Goal: Task Accomplishment & Management: Use online tool/utility

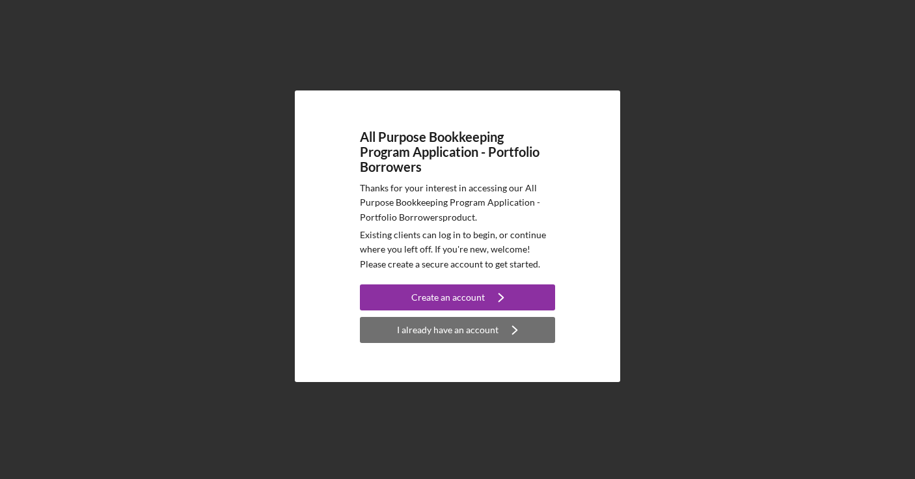
click at [430, 330] on div "I already have an account" at bounding box center [447, 330] width 101 height 26
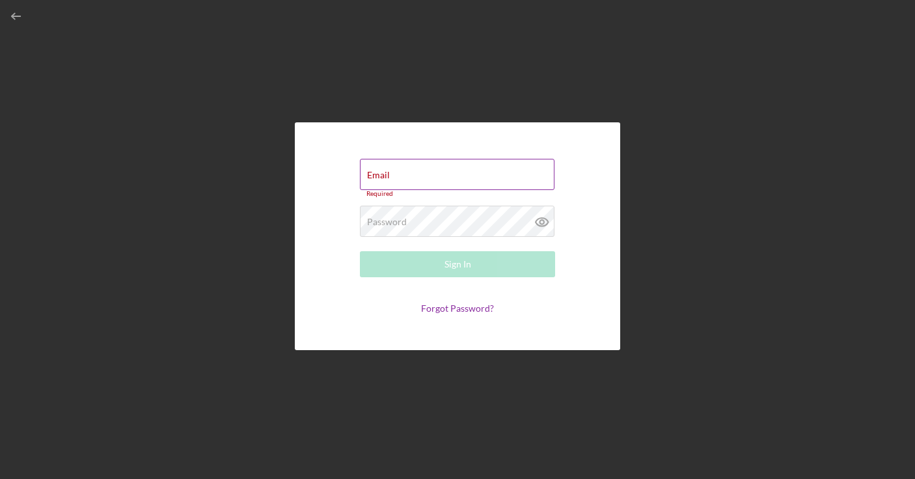
click at [398, 171] on div "Email Required" at bounding box center [457, 178] width 195 height 39
type input "[EMAIL_ADDRESS][DOMAIN_NAME]"
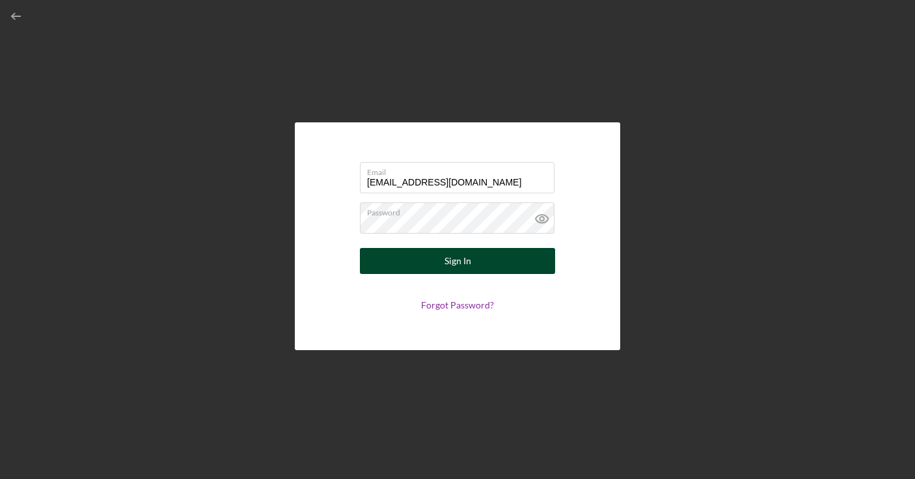
click at [459, 258] on div "Sign In" at bounding box center [457, 261] width 27 height 26
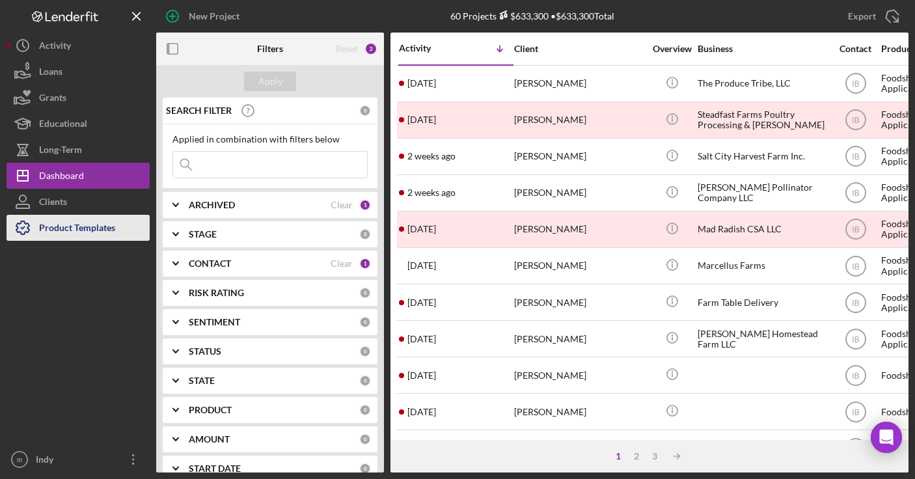
click at [87, 226] on div "Product Templates" at bounding box center [77, 229] width 76 height 29
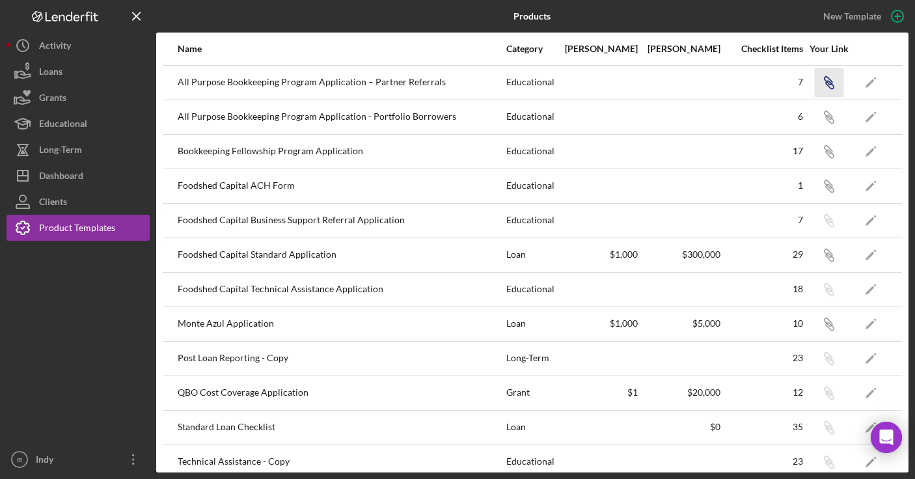
click at [832, 83] on icon "Icon/Link" at bounding box center [828, 82] width 29 height 29
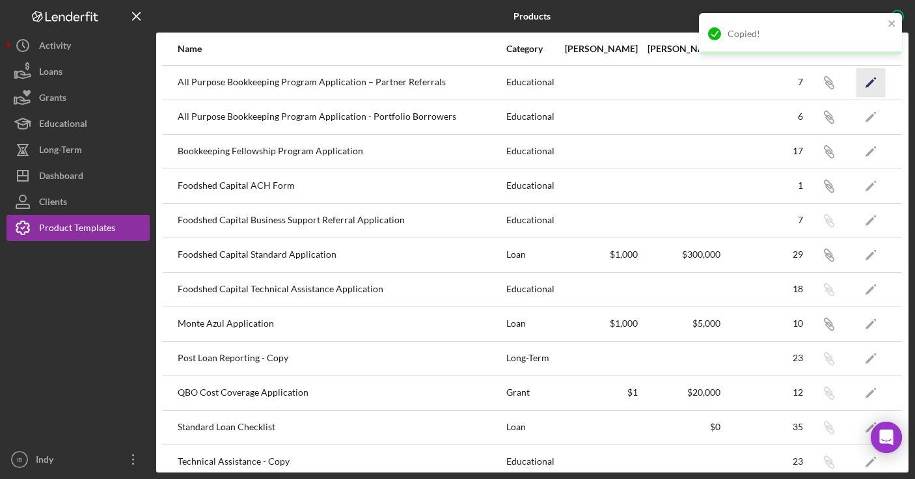
click at [869, 83] on polygon "button" at bounding box center [869, 83] width 9 height 9
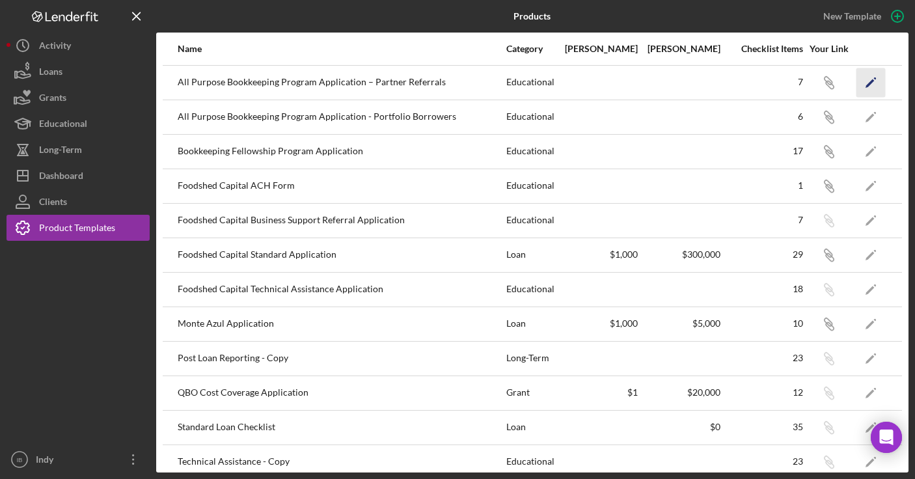
click at [867, 77] on icon "Icon/Edit" at bounding box center [870, 82] width 29 height 29
click at [871, 115] on polygon "button" at bounding box center [869, 117] width 9 height 9
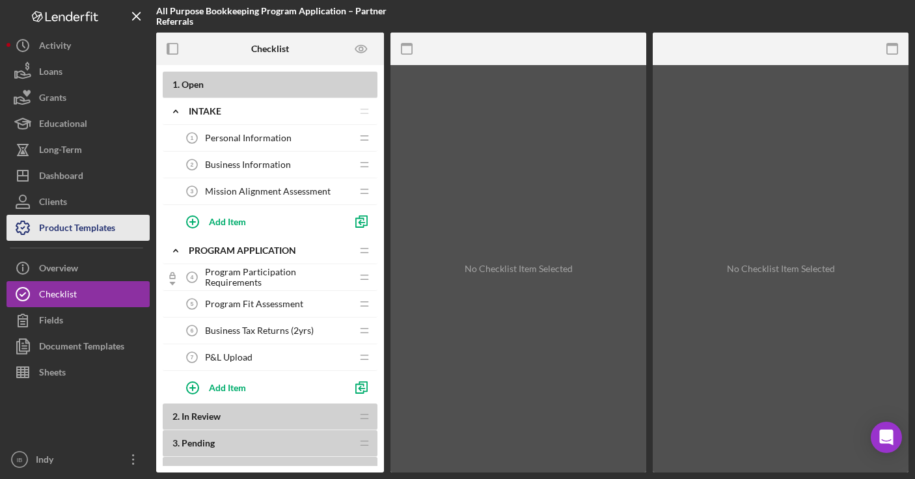
click at [113, 228] on div "Product Templates" at bounding box center [77, 229] width 76 height 29
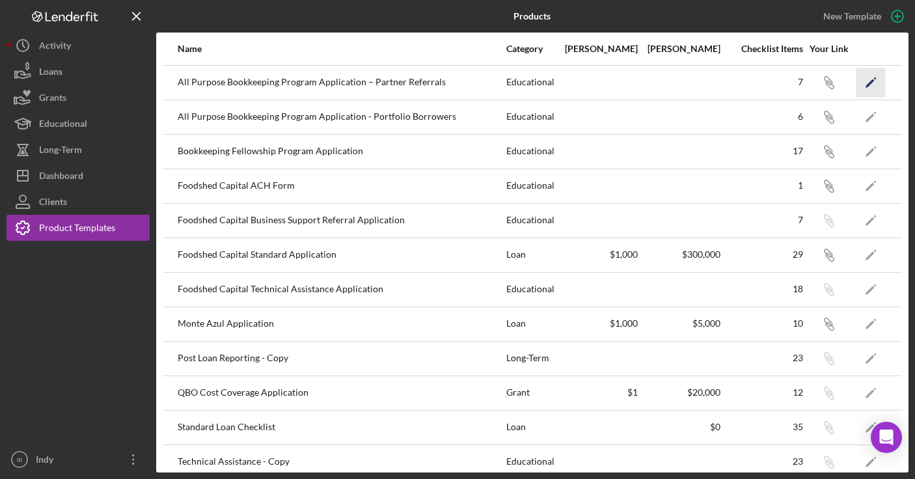
click at [877, 79] on icon "Icon/Edit" at bounding box center [870, 82] width 29 height 29
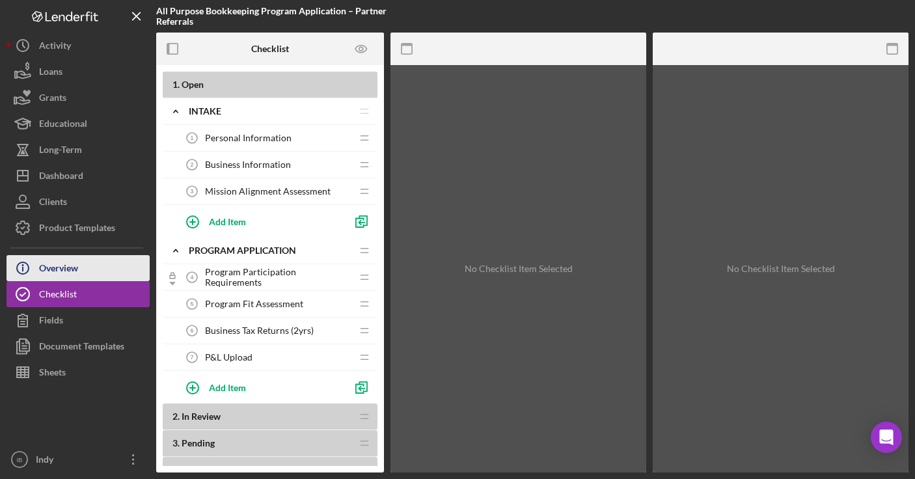
click at [88, 258] on button "Icon/Info Overview" at bounding box center [78, 268] width 143 height 26
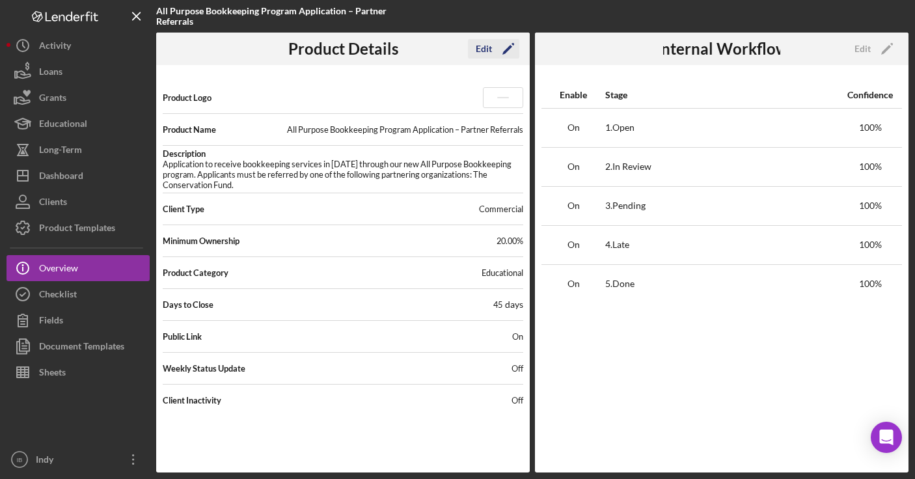
click at [506, 47] on icon "Icon/Edit" at bounding box center [508, 49] width 33 height 33
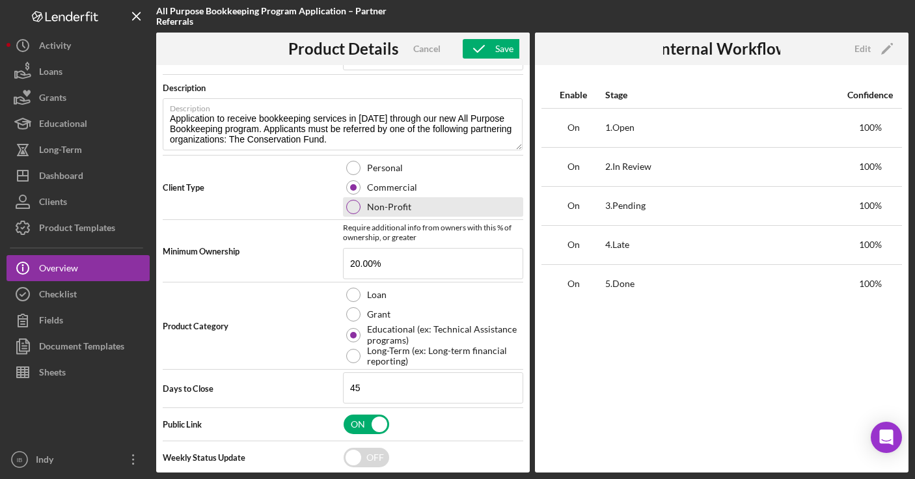
scroll to position [154, 0]
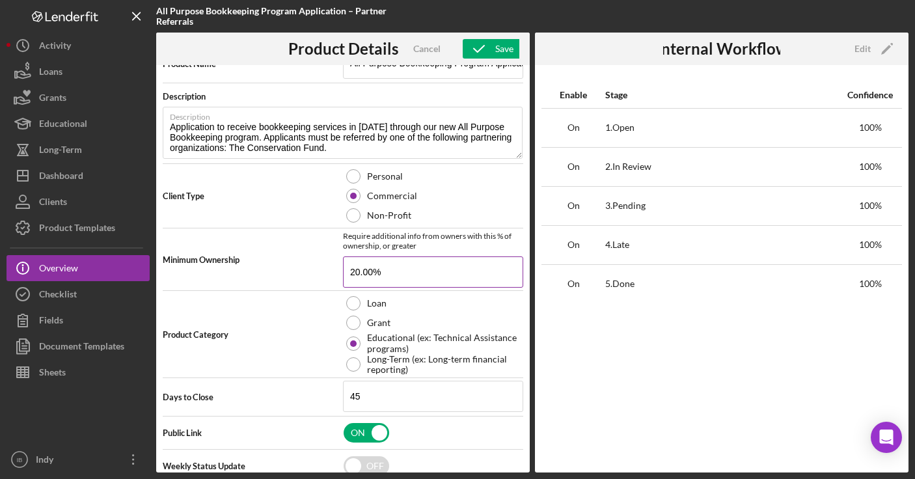
click at [388, 275] on input "20.00%" at bounding box center [433, 271] width 180 height 31
click at [277, 240] on div "Minimum Ownership Require additional info from owners with this % of ownership,…" at bounding box center [343, 259] width 360 height 57
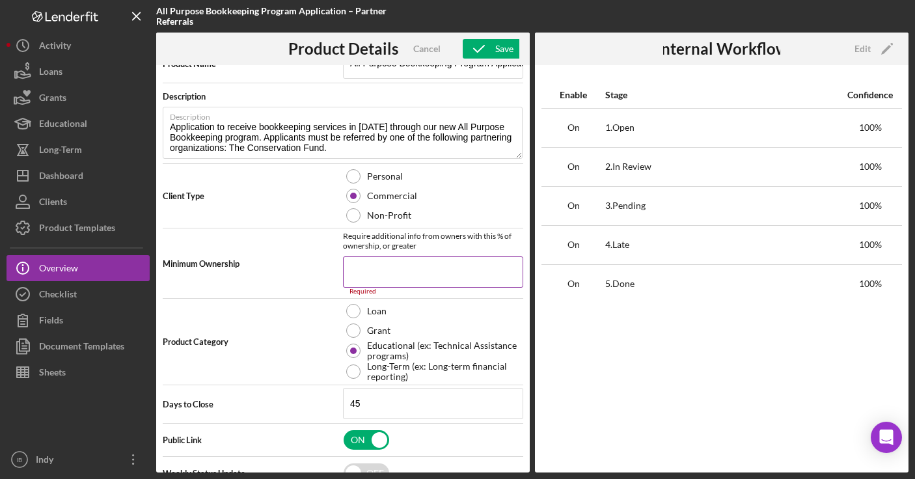
click at [422, 280] on input at bounding box center [433, 271] width 180 height 31
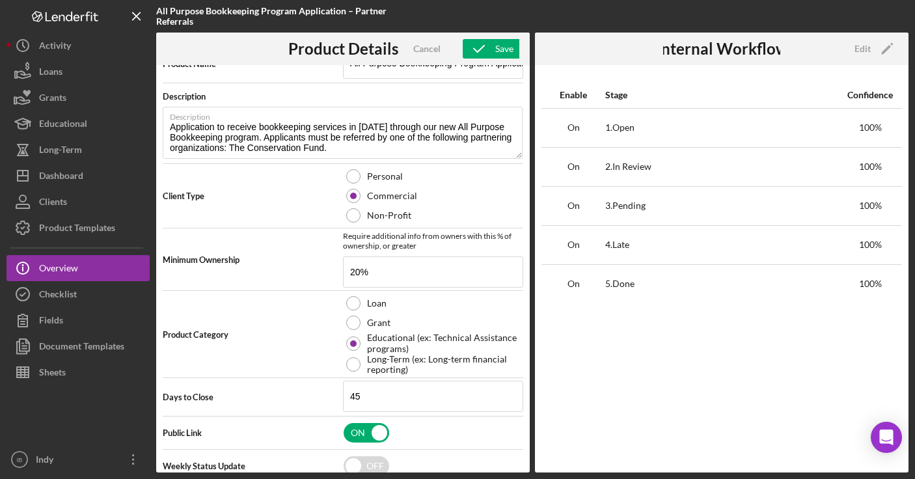
type input "20.00%"
click at [324, 263] on span "Minimum Ownership" at bounding box center [253, 259] width 180 height 10
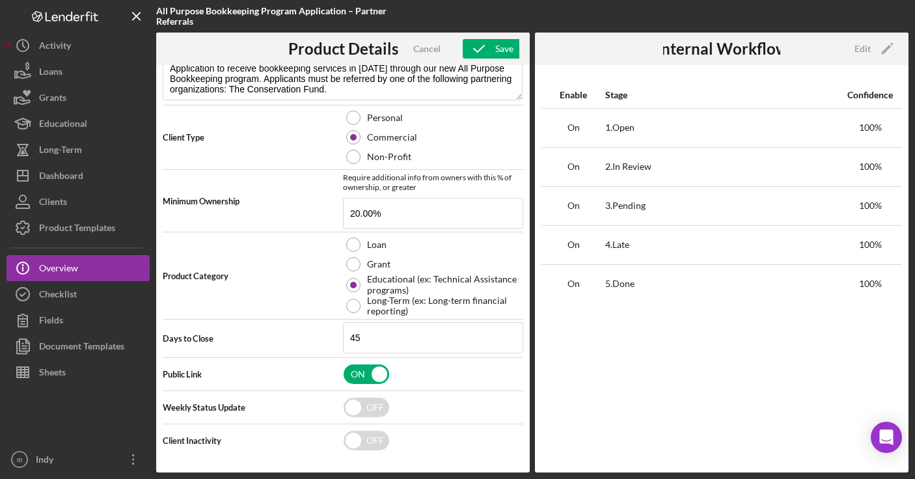
scroll to position [213, 0]
click at [502, 51] on div "Save" at bounding box center [504, 49] width 18 height 20
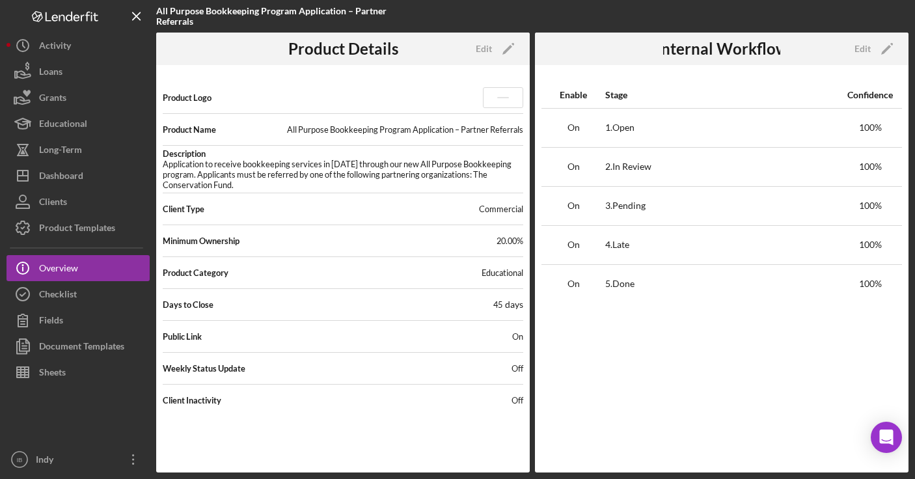
scroll to position [0, 0]
click at [85, 297] on button "Checklist" at bounding box center [78, 294] width 143 height 26
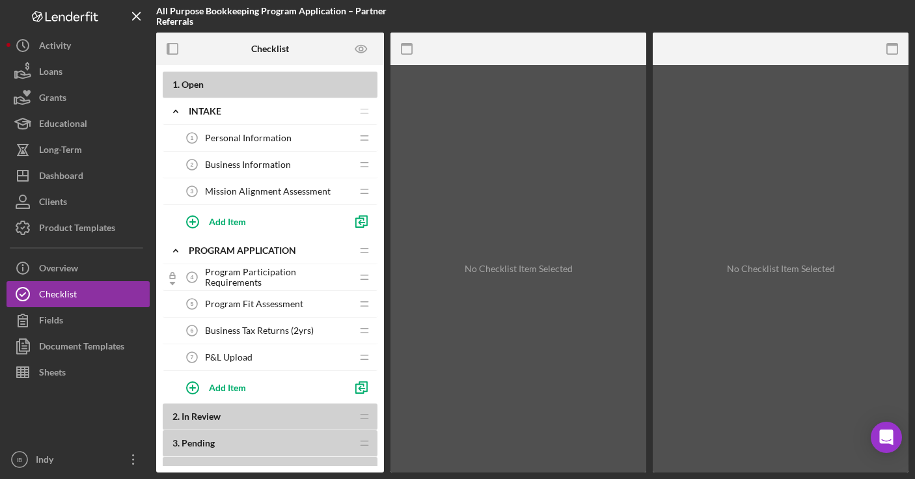
click at [286, 144] on div "Personal Information 1 Personal Information" at bounding box center [265, 138] width 172 height 26
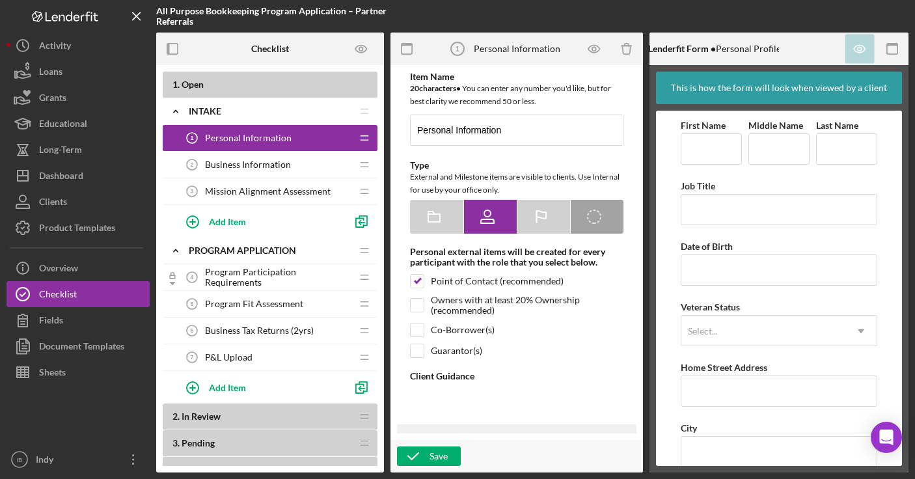
type textarea "<div><strong>Welcome! We're looking forward to working with you.</strong><br><b…"
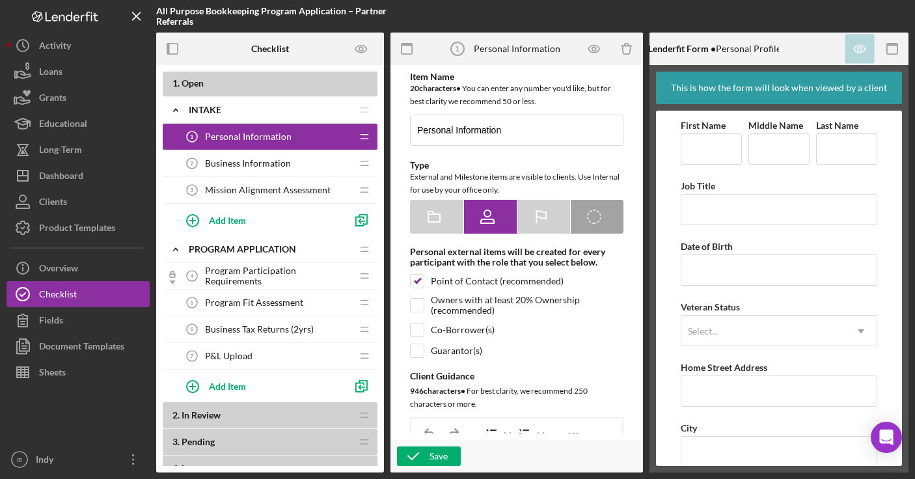
scroll to position [3, 0]
